Goal: Task Accomplishment & Management: Manage account settings

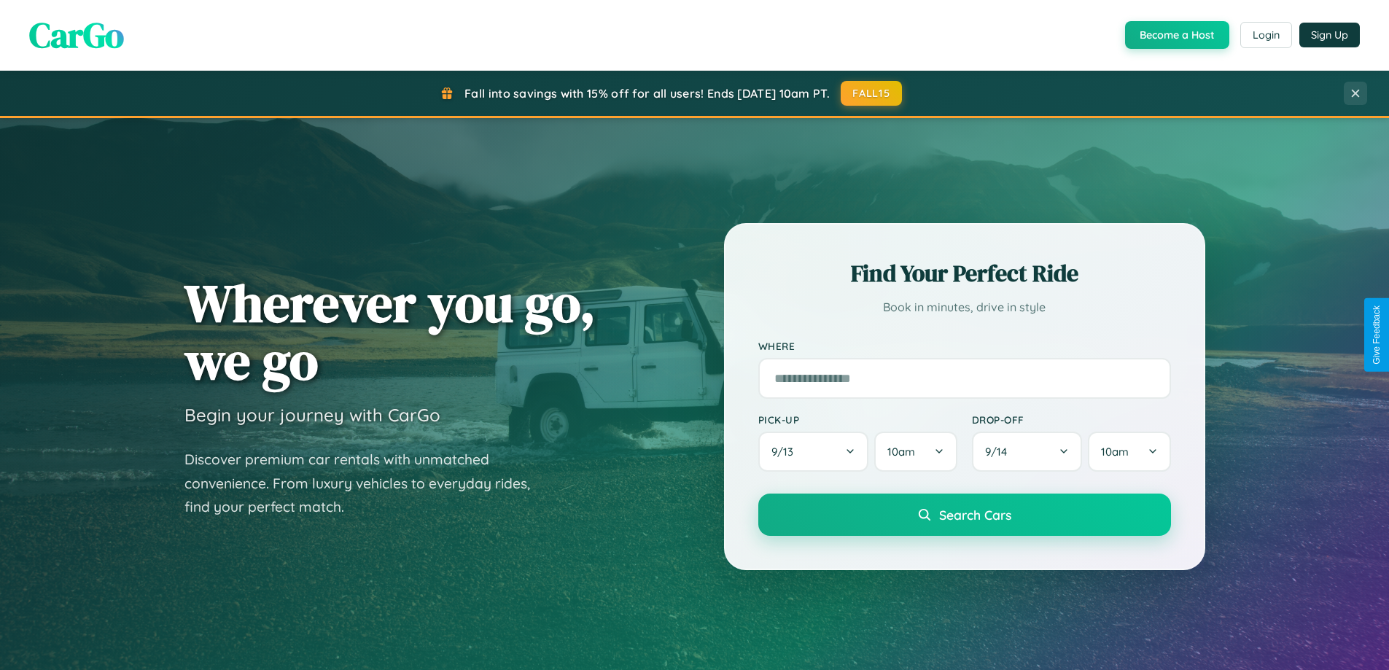
scroll to position [1003, 0]
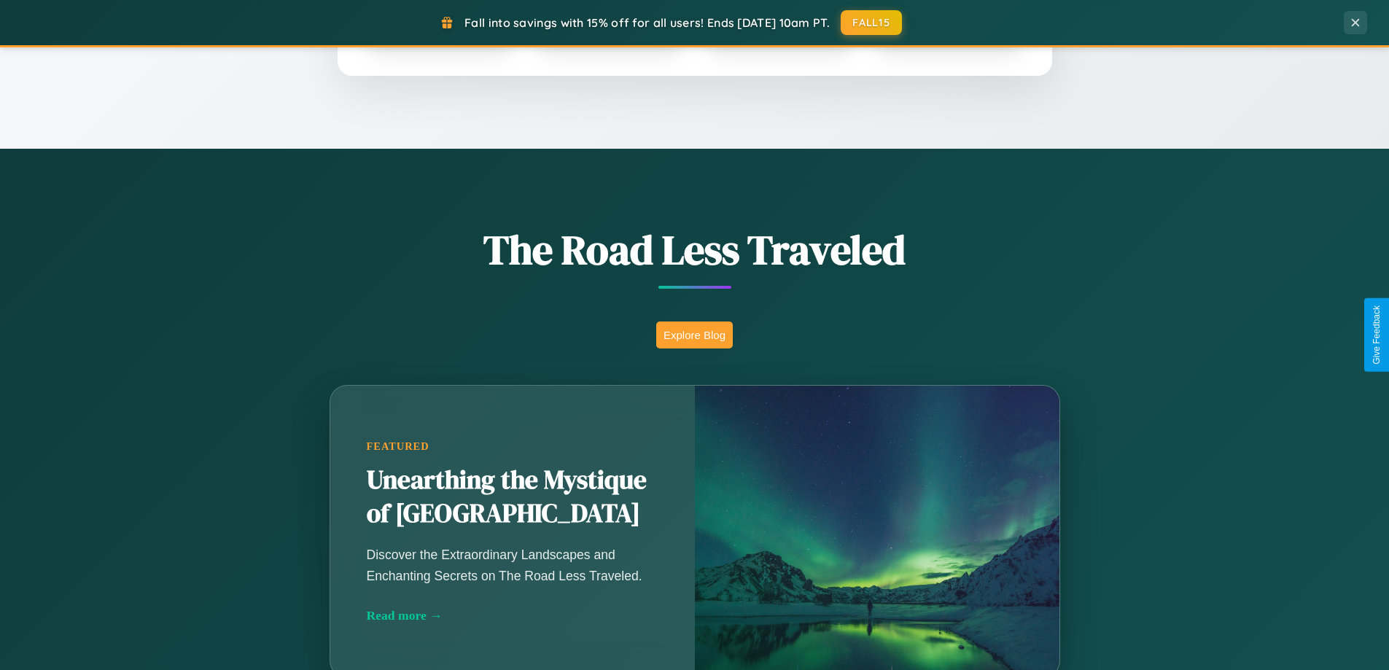
click at [694, 335] on button "Explore Blog" at bounding box center [694, 335] width 77 height 27
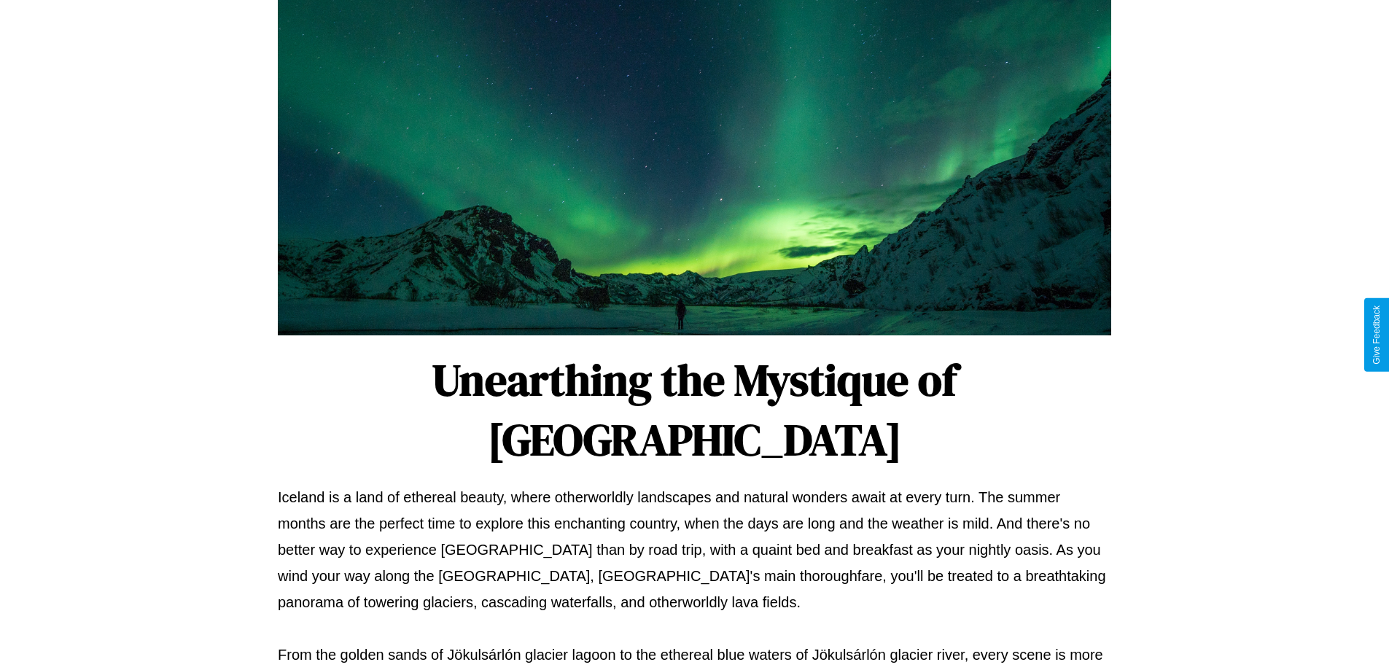
scroll to position [472, 0]
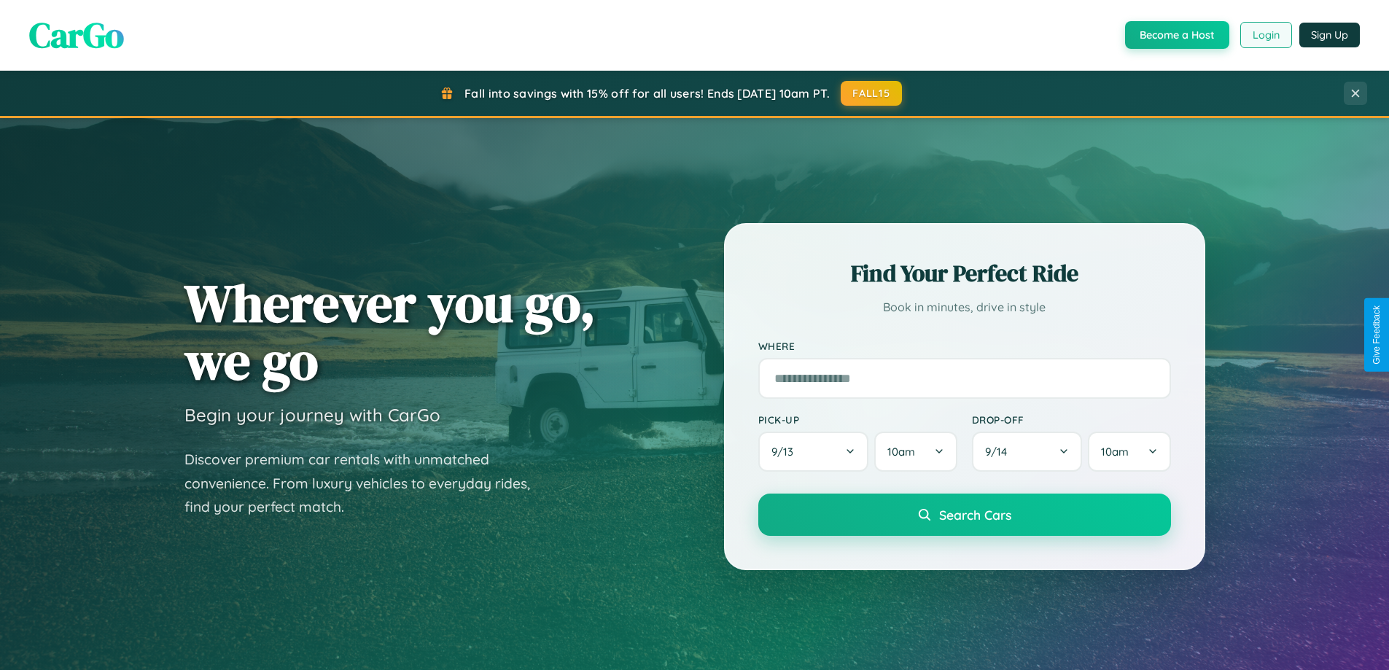
click at [1265, 35] on button "Login" at bounding box center [1266, 35] width 52 height 26
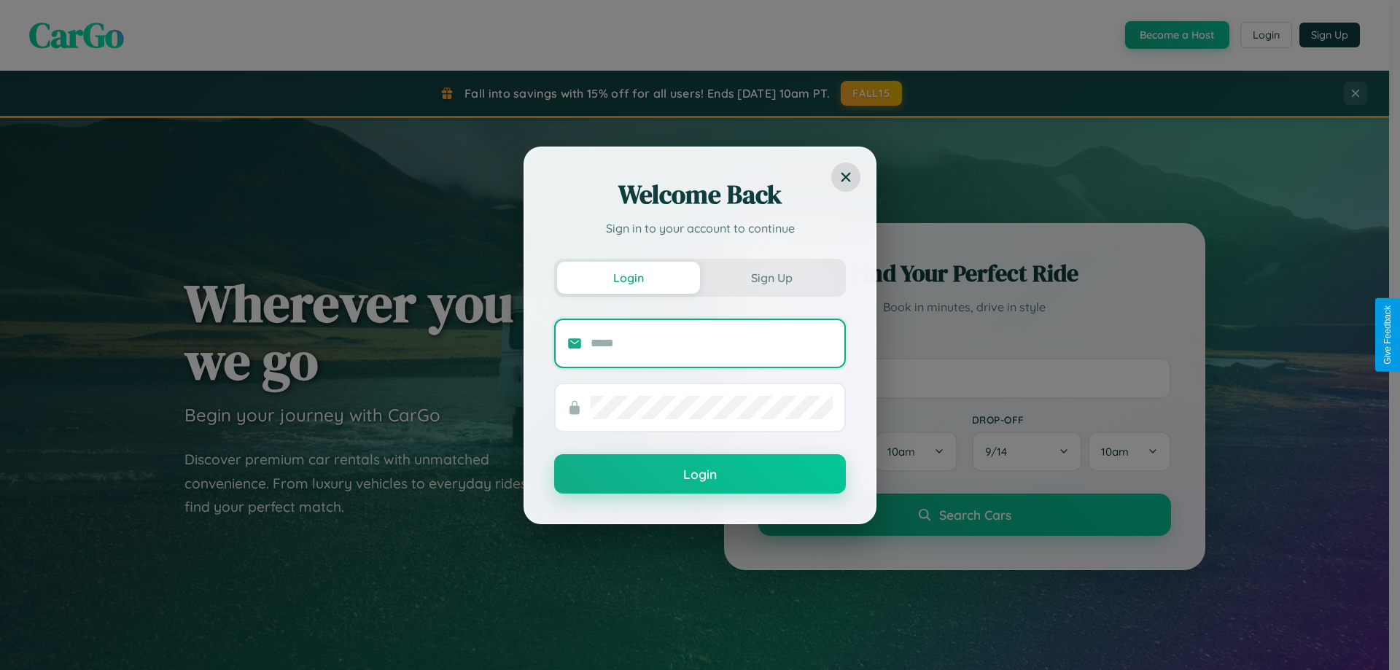
click at [712, 343] on input "text" at bounding box center [712, 343] width 242 height 23
type input "**********"
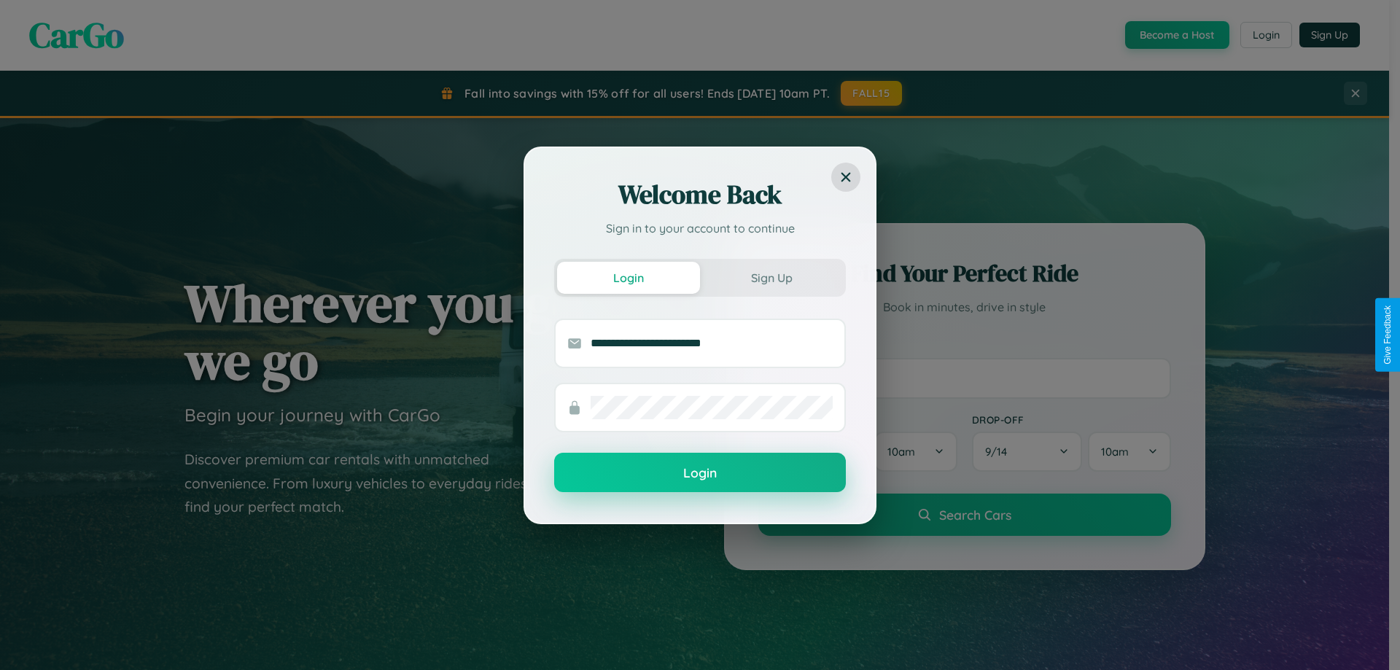
click at [700, 473] on button "Login" at bounding box center [700, 472] width 292 height 39
